Goal: Task Accomplishment & Management: Complete application form

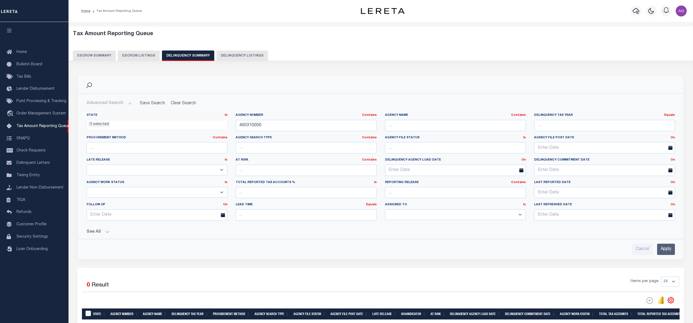
select select
click at [28, 51] on link "Home" at bounding box center [34, 52] width 69 height 12
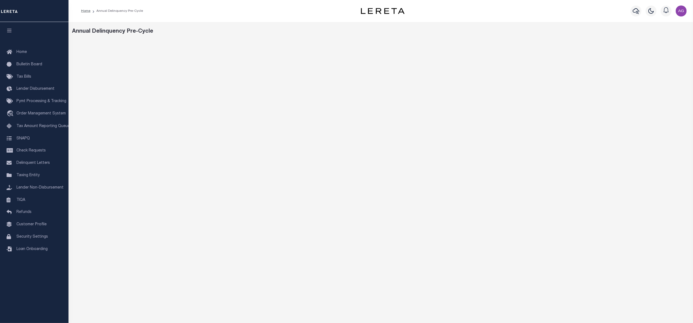
scroll to position [21, 0]
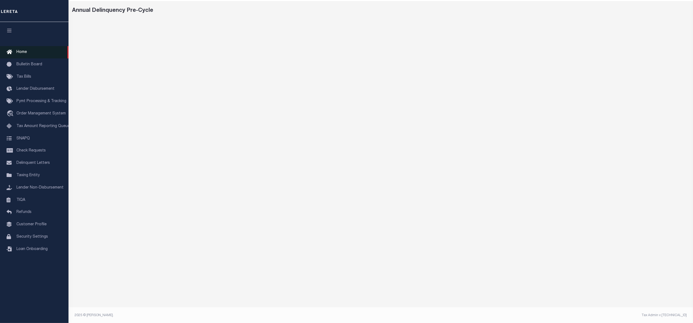
click at [28, 50] on link "Home" at bounding box center [34, 52] width 69 height 12
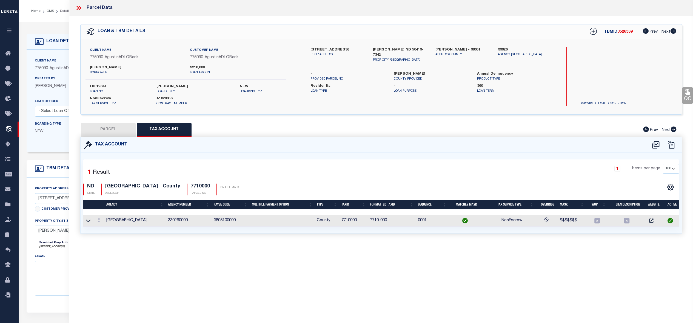
select select "100"
select select "10"
select select "NonEscrow"
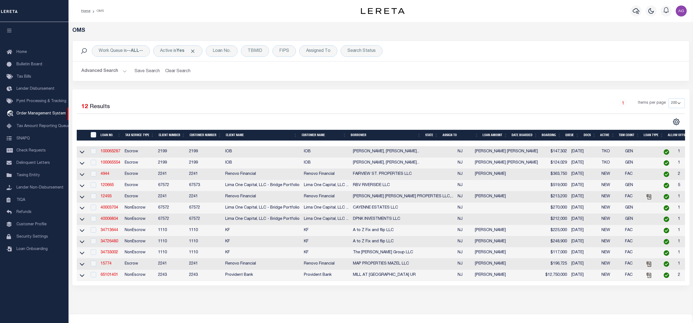
select select
select select "200"
click at [105, 72] on button "Advanced Search" at bounding box center [103, 71] width 45 height 11
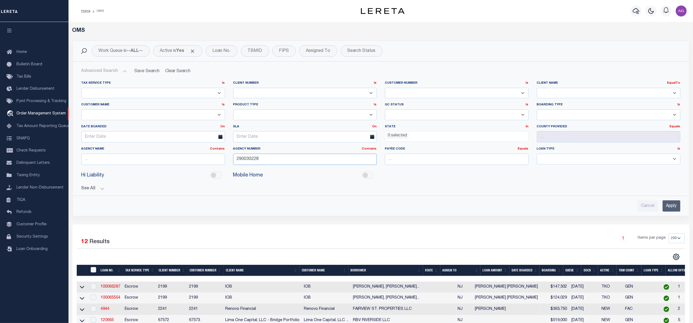
drag, startPoint x: 267, startPoint y: 160, endPoint x: 195, endPoint y: 157, distance: 71.6
click at [195, 157] on div "Tax Service Type Is Is Contains Escrow NonEscrow Client Number Is Is Contains 1…" at bounding box center [380, 125] width 607 height 88
paste input "460060000"
type input "460060000"
click at [251, 113] on select "Escrow PayBack Escrow Pay Direct Annual Delinquency DTRACK" at bounding box center [305, 114] width 144 height 11
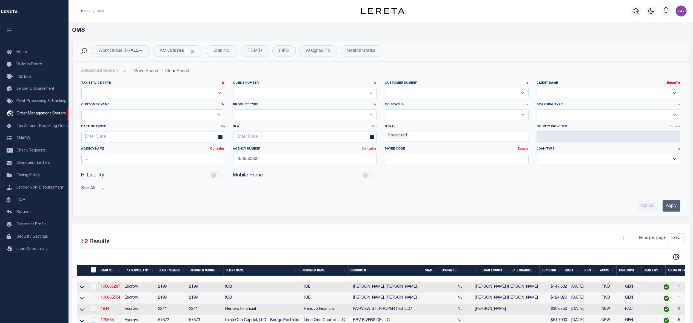
select select "ADLQ"
click at [233, 110] on select "Escrow PayBack Escrow Pay Direct Annual Delinquency DTRACK" at bounding box center [305, 114] width 144 height 11
click at [671, 206] on input "Apply" at bounding box center [672, 205] width 18 height 11
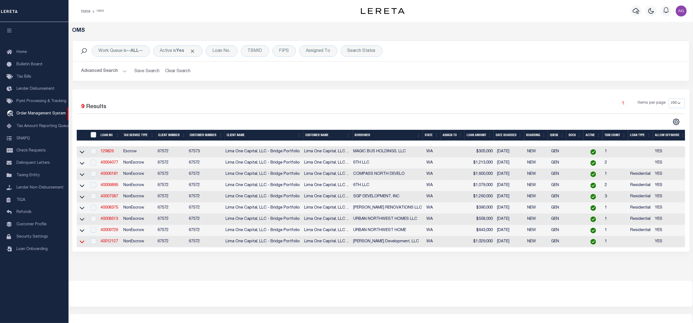
click at [84, 243] on icon at bounding box center [82, 241] width 5 height 3
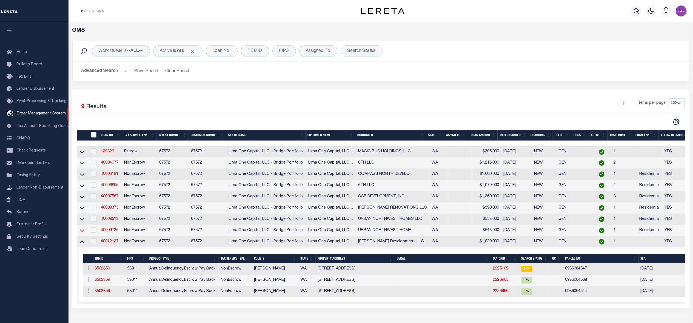
click at [81, 233] on icon at bounding box center [82, 230] width 5 height 6
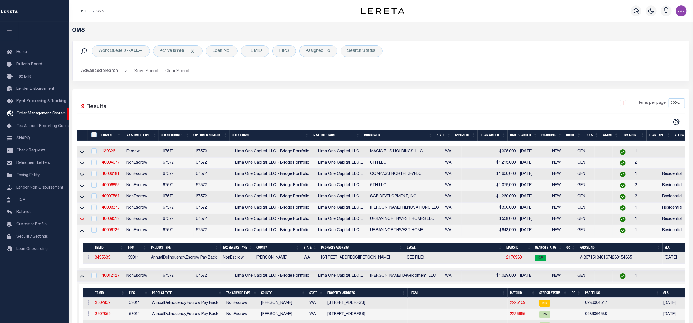
click at [83, 221] on icon at bounding box center [82, 219] width 5 height 6
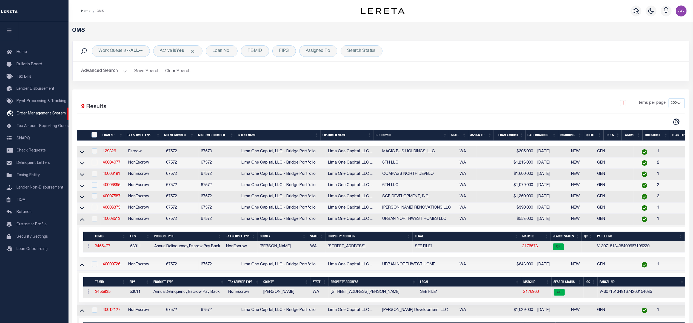
click at [83, 207] on td at bounding box center [83, 207] width 12 height 11
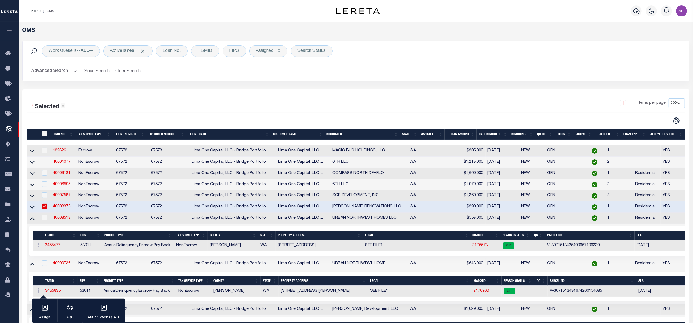
click at [45, 209] on input "checkbox" at bounding box center [44, 205] width 5 height 5
checkbox input "false"
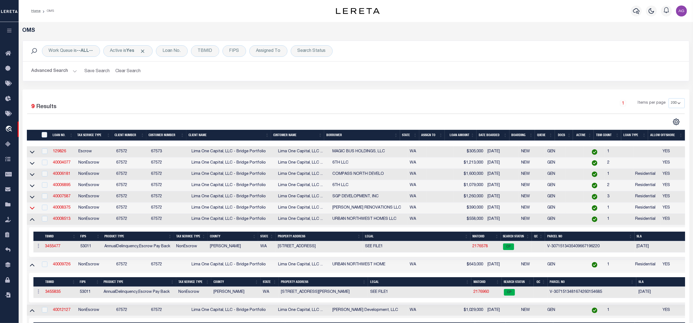
click at [31, 209] on icon at bounding box center [32, 208] width 5 height 3
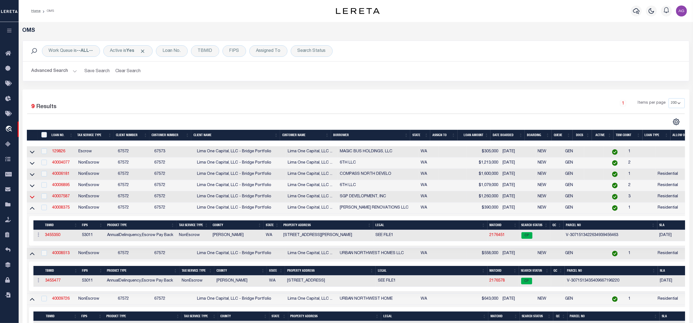
click at [32, 200] on icon at bounding box center [32, 197] width 5 height 6
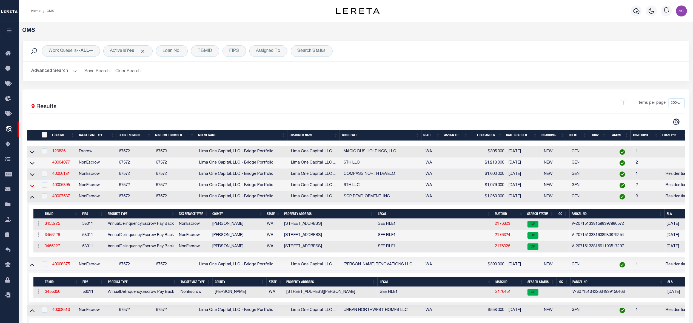
click at [31, 187] on icon at bounding box center [32, 186] width 5 height 6
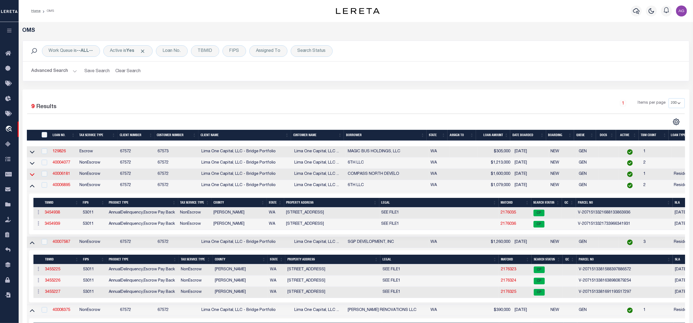
click at [31, 176] on icon at bounding box center [32, 174] width 5 height 3
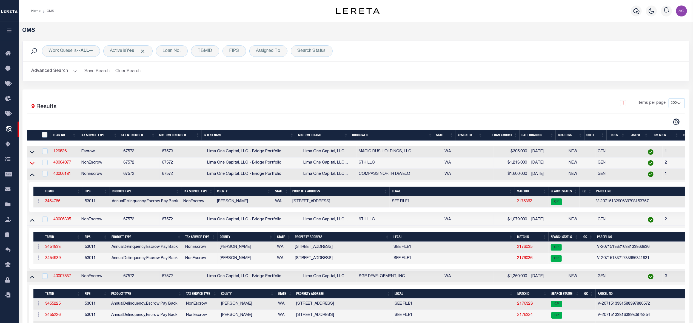
click at [31, 164] on icon at bounding box center [32, 163] width 5 height 3
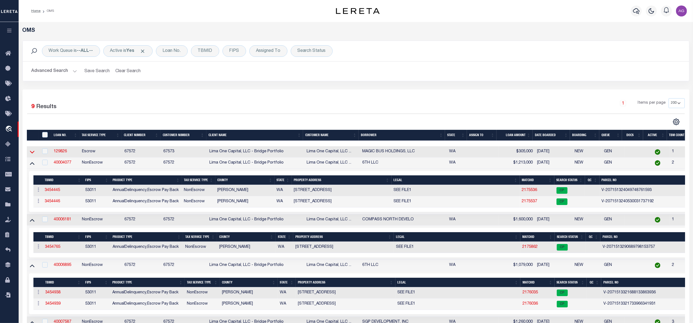
click at [33, 153] on icon at bounding box center [32, 152] width 5 height 6
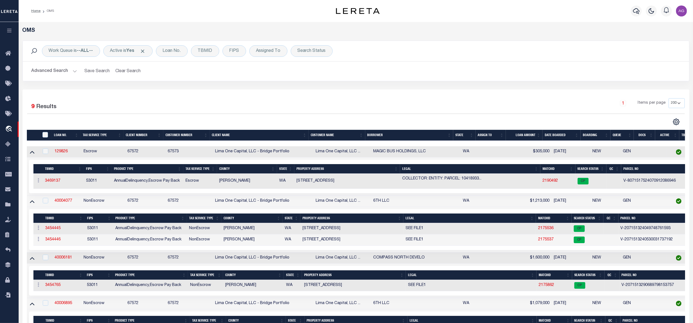
click at [33, 153] on icon at bounding box center [32, 152] width 5 height 3
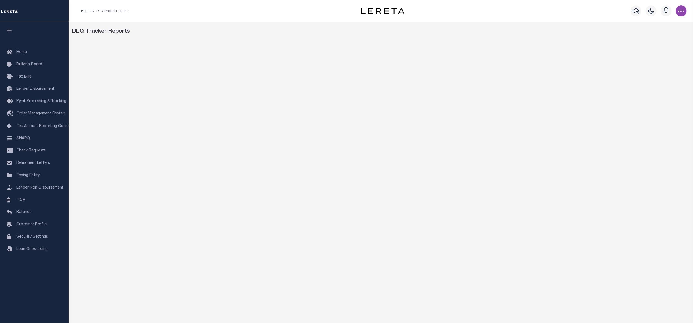
scroll to position [21, 0]
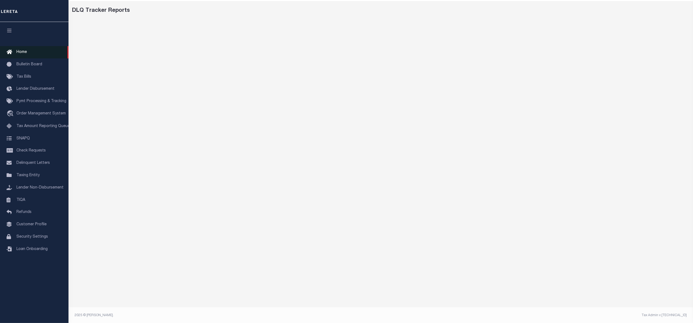
click at [29, 52] on link "Home" at bounding box center [34, 52] width 69 height 12
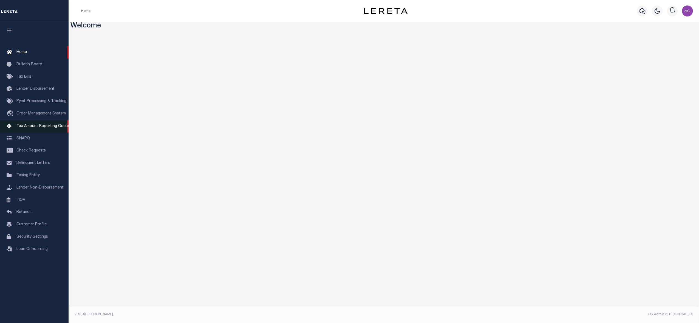
click at [32, 128] on span "Tax Amount Reporting Queue" at bounding box center [42, 126] width 53 height 4
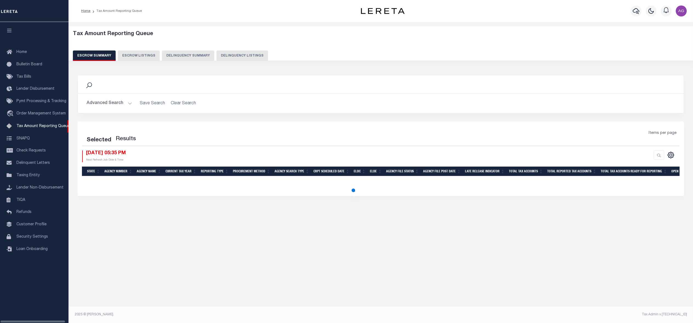
select select "100"
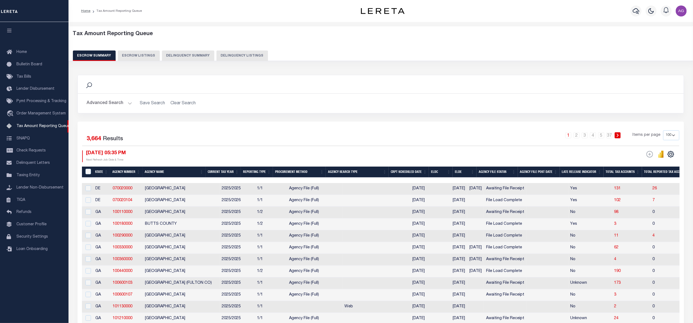
click at [181, 59] on button "Delinquency Summary" at bounding box center [188, 55] width 52 height 10
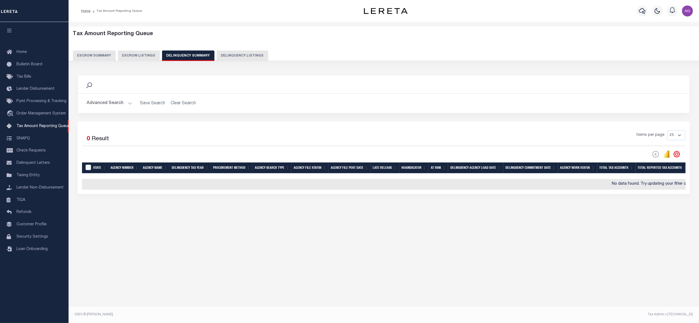
click at [119, 102] on button "Advanced Search" at bounding box center [109, 103] width 45 height 11
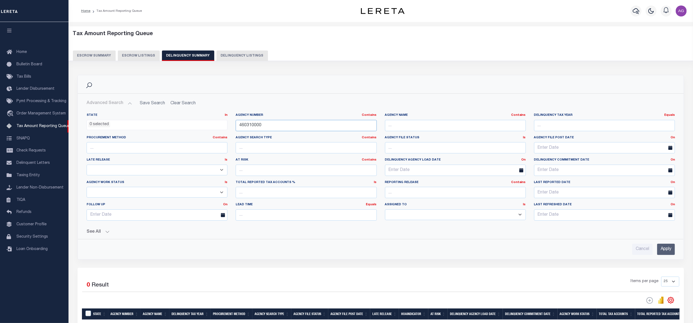
click at [278, 127] on input "460310000" at bounding box center [306, 125] width 141 height 11
click at [101, 231] on button "See All" at bounding box center [381, 231] width 588 height 5
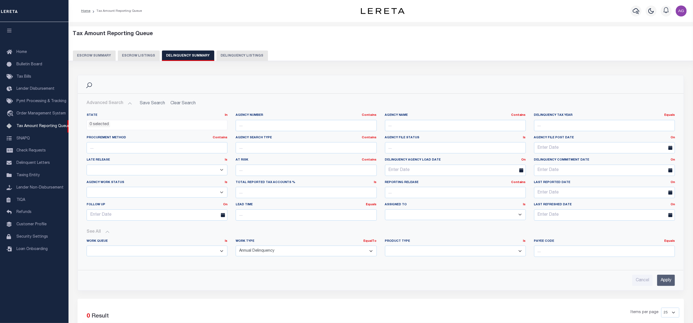
click at [664, 277] on input "Apply" at bounding box center [666, 279] width 18 height 11
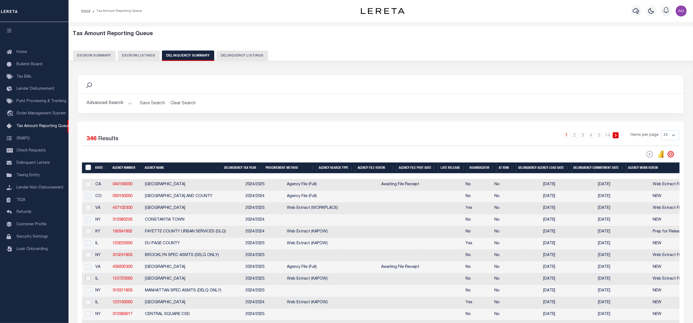
click at [90, 281] on input "checkbox" at bounding box center [88, 277] width 5 height 5
checkbox input "true"
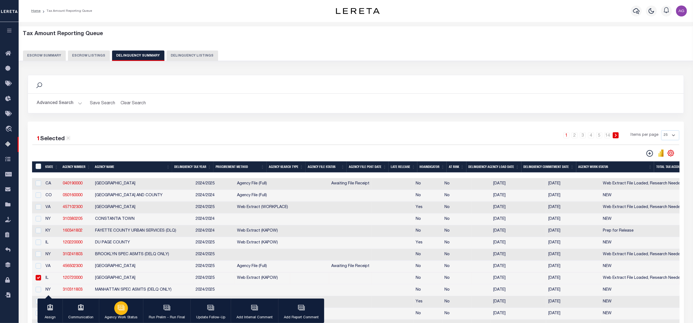
click at [120, 308] on icon "button" at bounding box center [121, 307] width 7 height 7
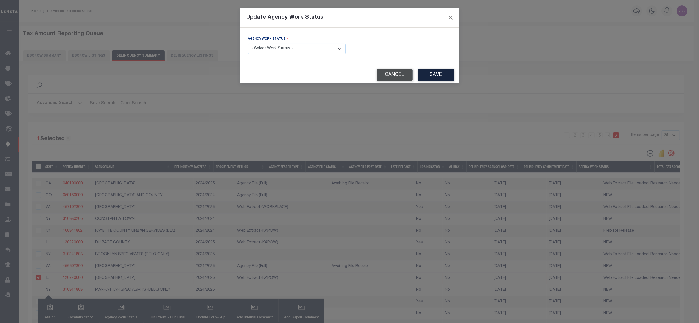
click at [404, 78] on button "Cancel" at bounding box center [395, 75] width 36 height 12
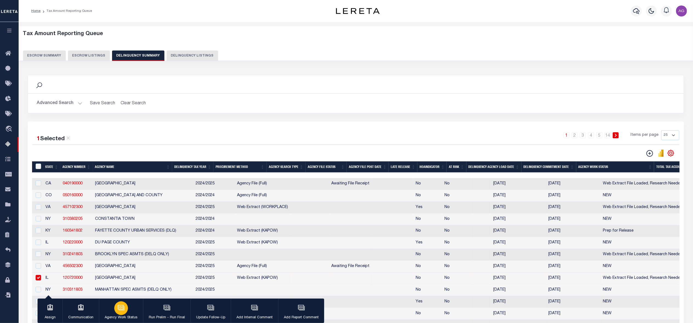
click at [121, 309] on icon "button" at bounding box center [121, 307] width 7 height 7
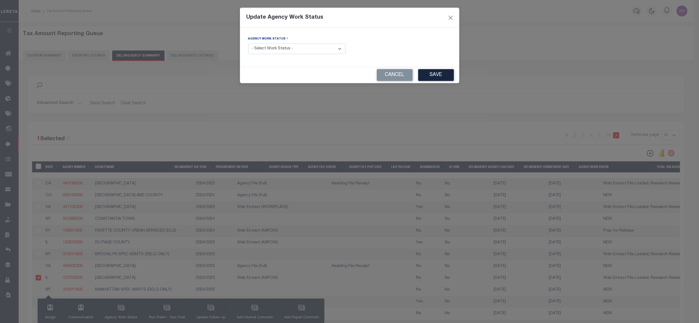
click at [300, 51] on select "- Select Work Status - In Progress Pending Agency Follow-up Pending QC Ready fo…" at bounding box center [296, 49] width 97 height 11
select select "7"
click at [248, 44] on select "- Select Work Status - In Progress Pending Agency Follow-up Pending QC Ready fo…" at bounding box center [296, 49] width 97 height 11
click at [440, 72] on button "Save" at bounding box center [436, 75] width 36 height 12
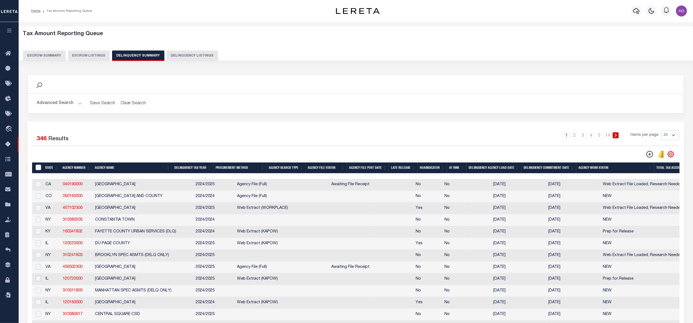
click at [38, 281] on input "checkbox" at bounding box center [38, 277] width 5 height 5
checkbox input "true"
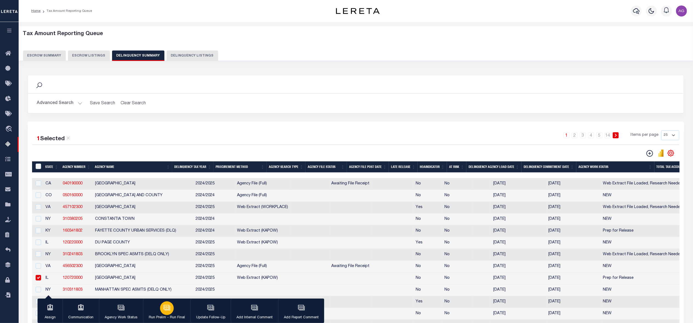
click at [163, 312] on div "button" at bounding box center [167, 308] width 14 height 14
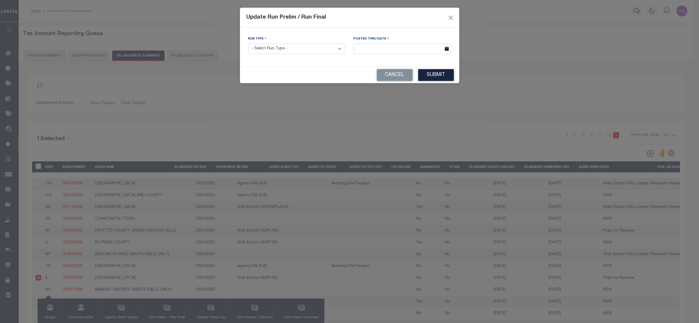
click at [289, 50] on select "- Select Run Type - Prelim Run Final Run" at bounding box center [296, 49] width 97 height 11
select select "P"
click at [248, 44] on select "- Select Run Type - Prelim Run Final Run" at bounding box center [296, 49] width 97 height 11
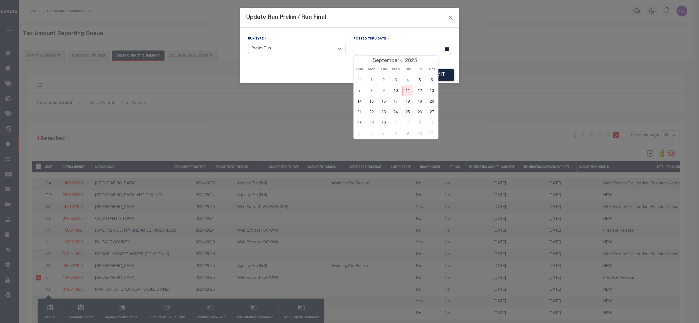
click at [398, 47] on input "text" at bounding box center [402, 49] width 97 height 11
click at [408, 89] on span "11" at bounding box center [407, 91] width 11 height 11
type input "09/11/2025"
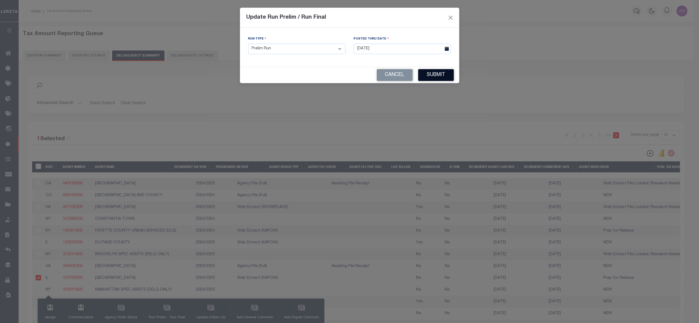
click at [441, 75] on button "Submit" at bounding box center [436, 75] width 36 height 12
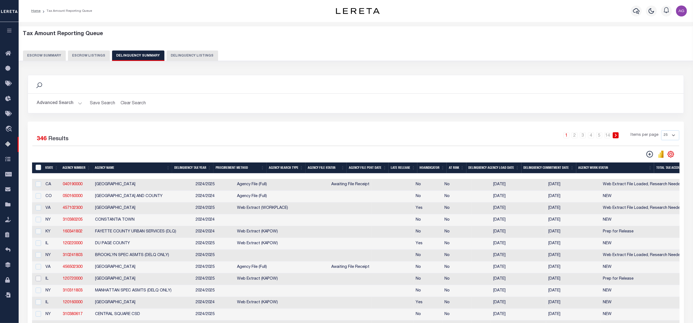
click at [39, 281] on input "checkbox" at bounding box center [38, 277] width 5 height 5
checkbox input "true"
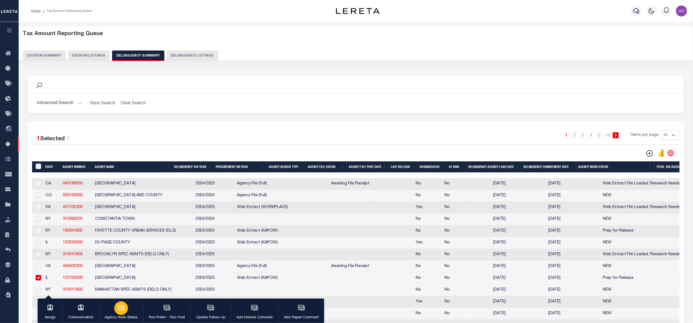
click at [121, 308] on icon "button" at bounding box center [121, 307] width 7 height 7
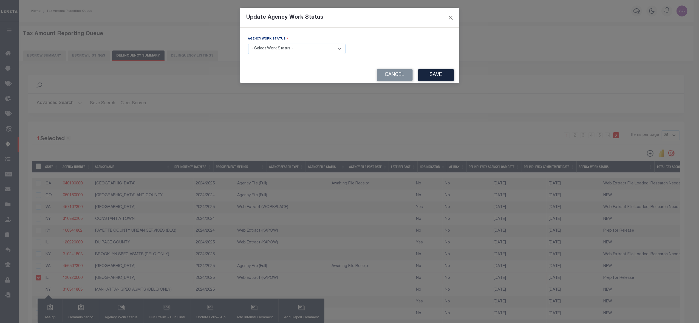
click at [279, 50] on select "- Select Work Status - In Progress Pending Agency Follow-up Pending QC Ready fo…" at bounding box center [296, 49] width 97 height 11
select select "6"
click at [248, 44] on select "- Select Work Status - In Progress Pending Agency Follow-up Pending QC Ready fo…" at bounding box center [296, 49] width 97 height 11
click at [439, 75] on button "Save" at bounding box center [436, 75] width 36 height 12
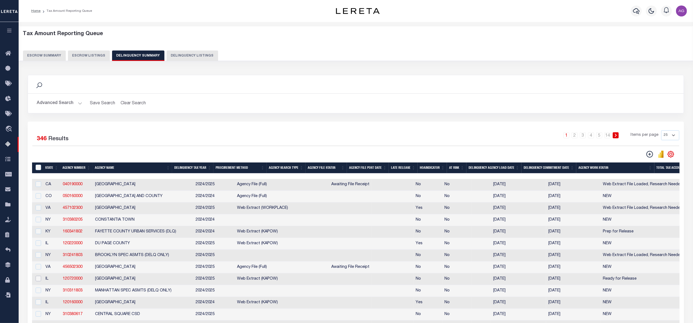
click at [39, 281] on input "checkbox" at bounding box center [38, 277] width 5 height 5
checkbox input "true"
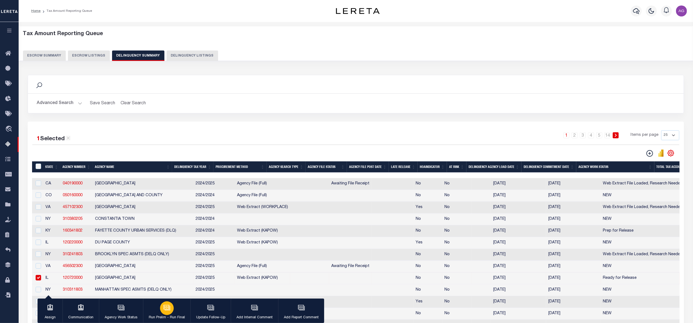
click at [163, 311] on icon "button" at bounding box center [166, 307] width 7 height 7
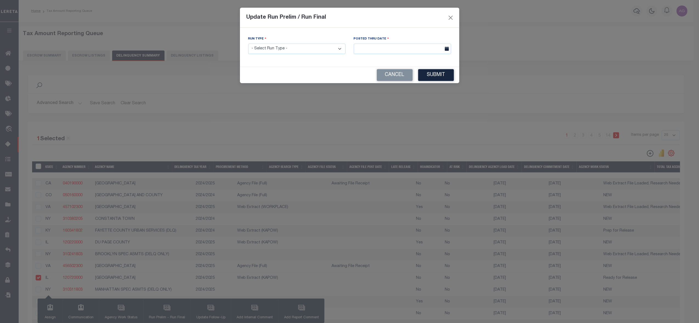
click at [274, 53] on select "- Select Run Type - Prelim Run Final Run" at bounding box center [296, 49] width 97 height 11
select select "F"
click at [248, 44] on select "- Select Run Type - Prelim Run Final Run" at bounding box center [296, 49] width 97 height 11
click at [402, 56] on div "Posted Thru Date" at bounding box center [402, 47] width 106 height 22
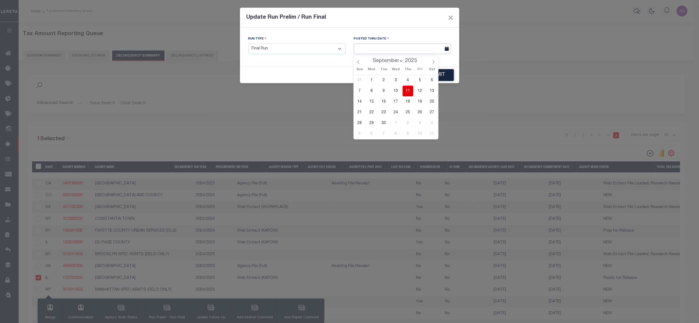
click at [400, 51] on input "text" at bounding box center [402, 49] width 97 height 11
click at [407, 88] on span "11" at bounding box center [407, 91] width 11 height 11
type input "09/11/2025"
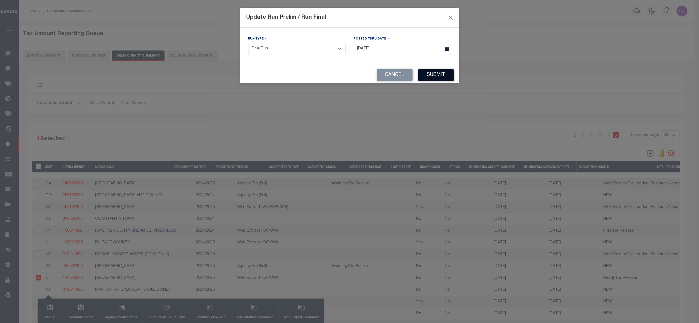
click at [443, 74] on button "Submit" at bounding box center [436, 75] width 36 height 12
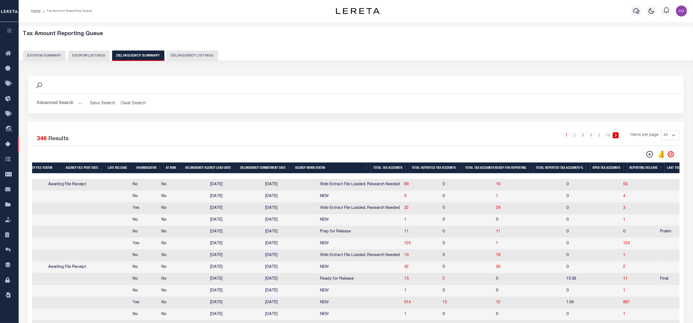
scroll to position [0, 283]
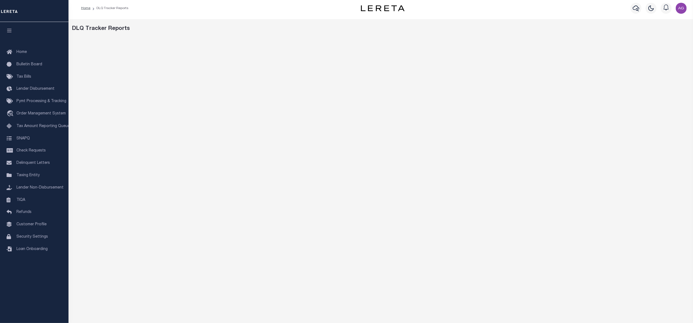
scroll to position [21, 0]
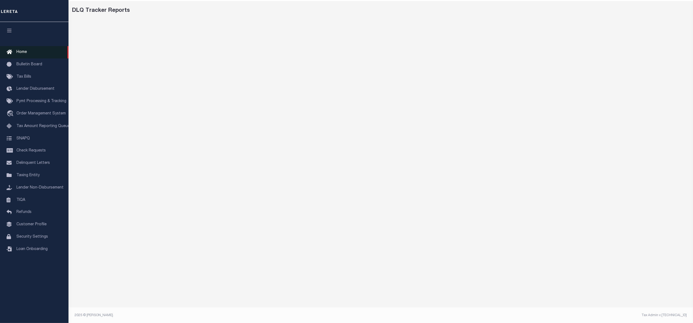
click at [31, 49] on link "Home" at bounding box center [34, 52] width 69 height 12
